Goal: Navigation & Orientation: Find specific page/section

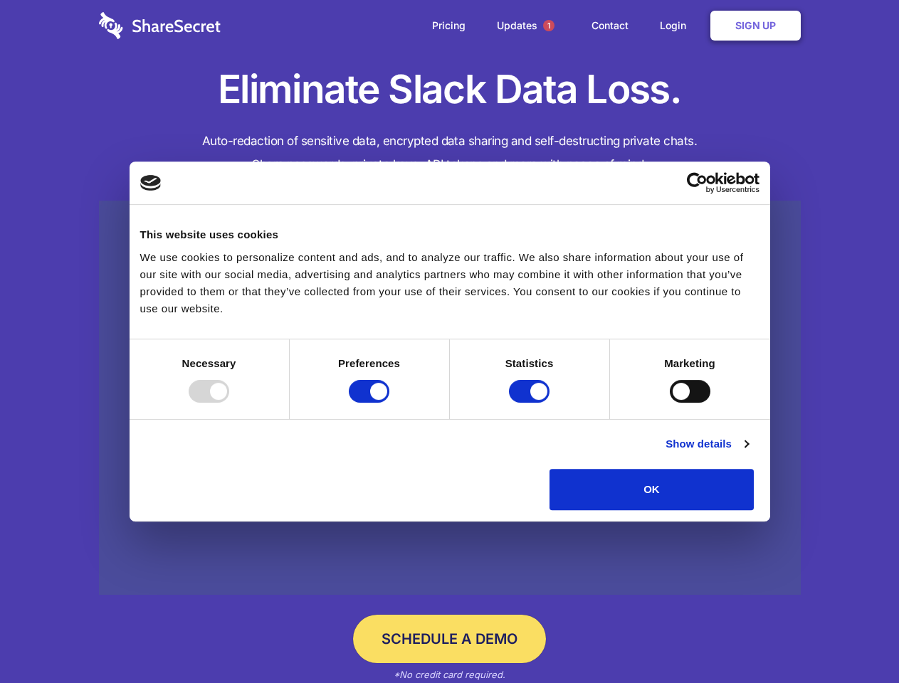
click at [229, 403] on div at bounding box center [209, 391] width 41 height 23
click at [389, 403] on input "Preferences" at bounding box center [369, 391] width 41 height 23
checkbox input "false"
click at [531, 403] on input "Statistics" at bounding box center [529, 391] width 41 height 23
checkbox input "false"
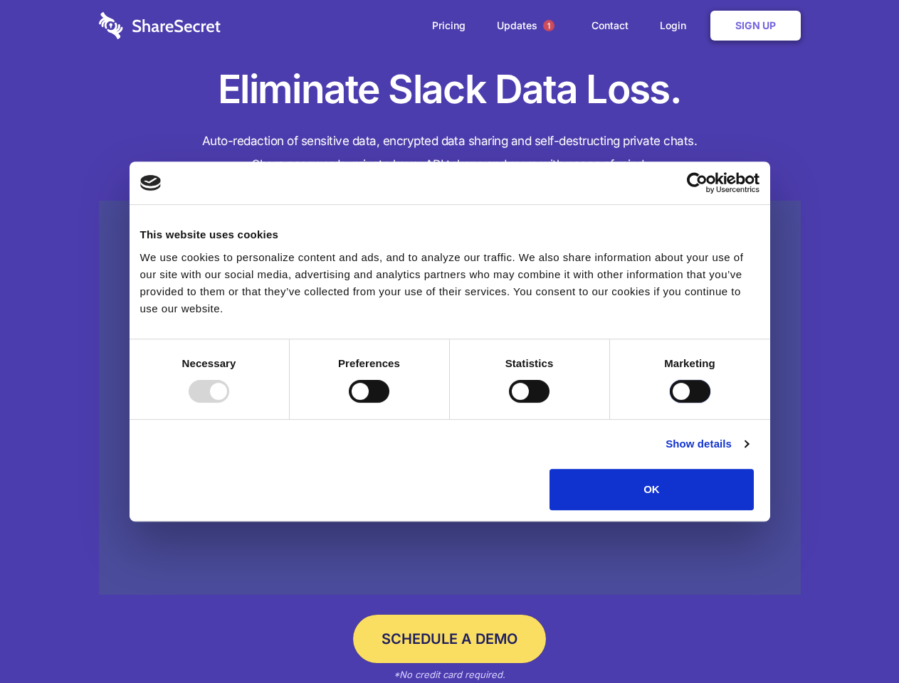
click at [669, 403] on input "Marketing" at bounding box center [689, 391] width 41 height 23
checkbox input "true"
click at [748, 452] on link "Show details" at bounding box center [706, 443] width 83 height 17
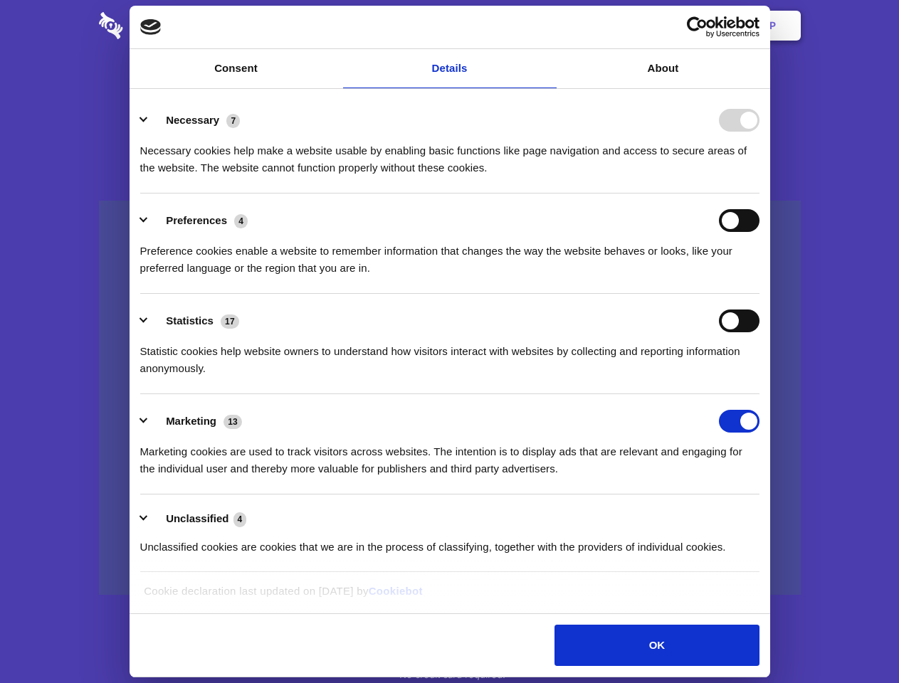
click at [759, 277] on div "Preferences 4 Preference cookies enable a website to remember information that …" at bounding box center [449, 243] width 619 height 68
click at [548, 26] on span "1" at bounding box center [548, 25] width 11 height 11
